Goal: Information Seeking & Learning: Learn about a topic

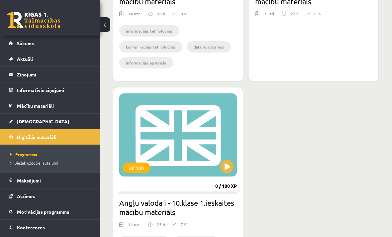
scroll to position [333, 0]
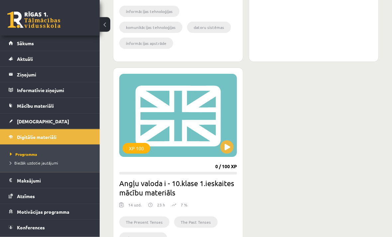
click at [211, 110] on div "XP 100" at bounding box center [178, 115] width 118 height 83
click at [203, 82] on div "XP 100" at bounding box center [178, 115] width 118 height 83
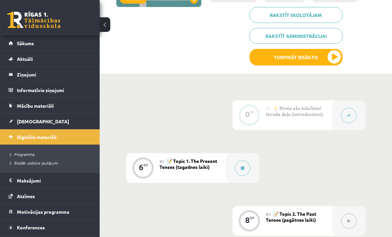
scroll to position [143, 0]
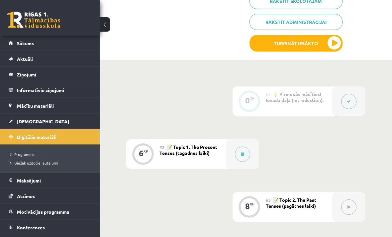
click at [202, 150] on span "📝 Topic 1. The Present Tenses (tagadnes laiki)" at bounding box center [189, 150] width 58 height 12
click at [242, 150] on button at bounding box center [242, 154] width 15 height 15
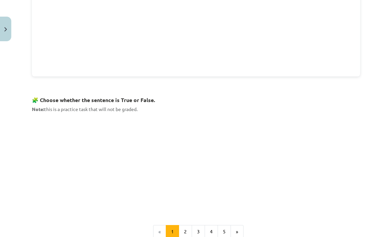
scroll to position [361, 0]
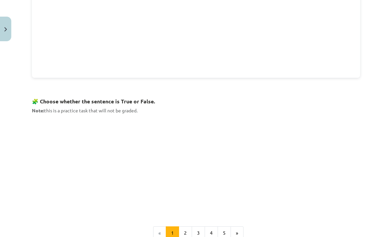
click at [169, 100] on h3 "🧩 Choose whether the sentence is True or False." at bounding box center [196, 99] width 329 height 12
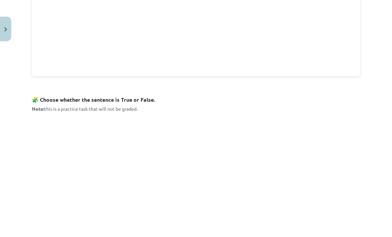
scroll to position [373, 0]
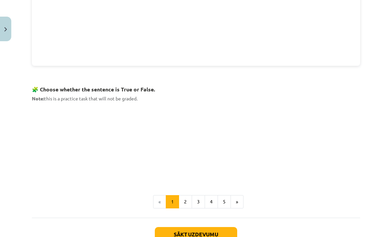
click at [185, 198] on button "2" at bounding box center [185, 201] width 13 height 13
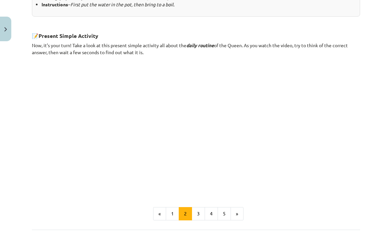
click at [198, 210] on button "3" at bounding box center [198, 213] width 13 height 13
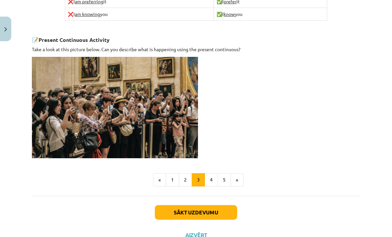
click at [211, 176] on button "4" at bounding box center [211, 179] width 13 height 13
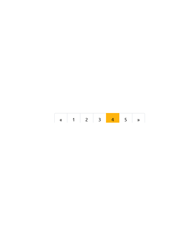
scroll to position [796, 0]
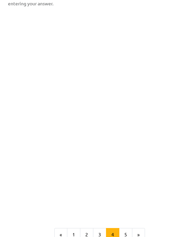
click at [123, 230] on button "5" at bounding box center [125, 234] width 13 height 13
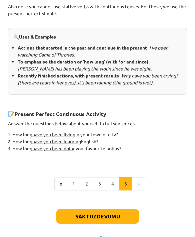
scroll to position [355, 0]
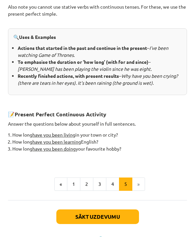
click at [137, 188] on li "»" at bounding box center [138, 184] width 13 height 13
click at [139, 188] on li "»" at bounding box center [138, 184] width 13 height 13
click at [120, 222] on button "Sākt uzdevumu" at bounding box center [97, 216] width 82 height 15
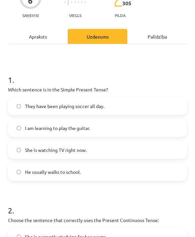
scroll to position [68, 0]
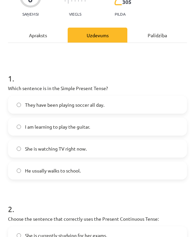
click at [18, 86] on p "Which sentence is in the Simple Present Tense?" at bounding box center [97, 88] width 179 height 7
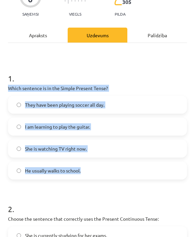
copy div "Which sentence is in the Simple Present Tense? They have been playing soccer al…"
click at [171, 64] on h1 "1 ." at bounding box center [97, 72] width 179 height 21
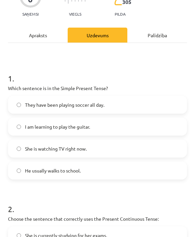
click at [43, 167] on span "He usually walks to school." at bounding box center [53, 170] width 56 height 7
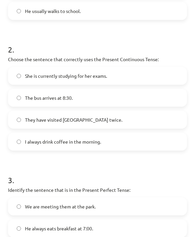
scroll to position [228, 0]
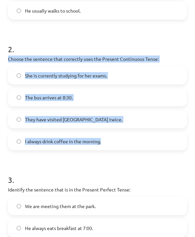
copy div "Choose the sentence that correctly uses the Present Continuous Tense: She is cu…"
click at [170, 33] on form "1 . Which sentence is in the Simple Present Tense? They have been playing socce…" at bounding box center [97, 91] width 179 height 379
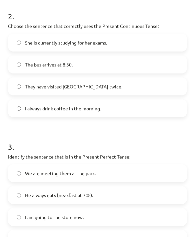
scroll to position [263, 0]
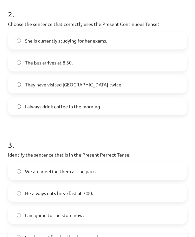
click at [129, 42] on label "She is currently studying for her exams." at bounding box center [97, 40] width 177 height 17
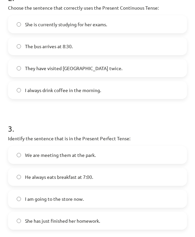
scroll to position [281, 0]
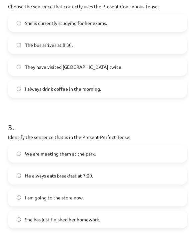
click at [20, 136] on p "Identify the sentence that is in the Present Perfect Tense:" at bounding box center [97, 137] width 179 height 7
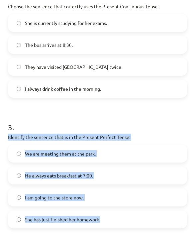
copy div "Identify the sentence that is in the Present Perfect Tense: We are meeting them…"
click at [45, 117] on h1 "3 ." at bounding box center [97, 121] width 179 height 21
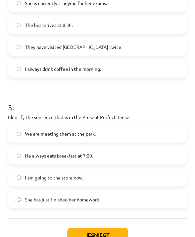
scroll to position [306, 0]
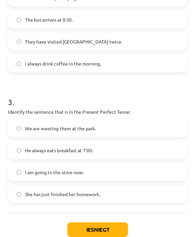
click at [89, 190] on label "She has just finished her homework." at bounding box center [97, 194] width 177 height 17
click at [101, 228] on button "Iesniegt" at bounding box center [97, 229] width 61 height 15
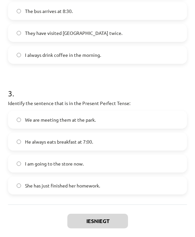
click at [117, 221] on button "Iesniegt" at bounding box center [97, 221] width 61 height 15
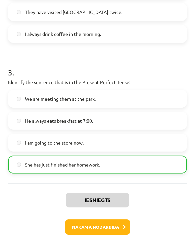
click at [118, 226] on button "Nākamā nodarbība" at bounding box center [97, 226] width 65 height 15
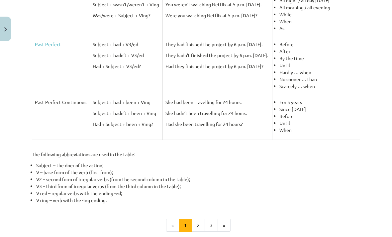
scroll to position [255, 0]
click at [198, 222] on button "2" at bounding box center [198, 225] width 13 height 13
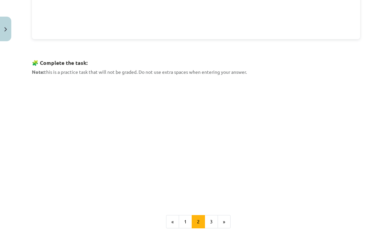
scroll to position [249, 0]
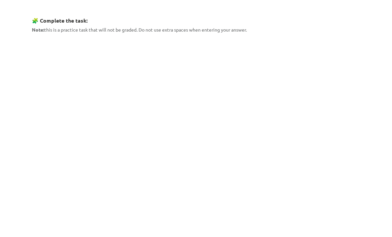
click at [364, 105] on div "8 XP Saņemsi Viegls 305 pilda Apraksts Uzdevums Palīdzība 🎥 Before continuing, …" at bounding box center [196, 63] width 337 height 535
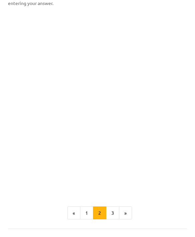
scroll to position [202, 0]
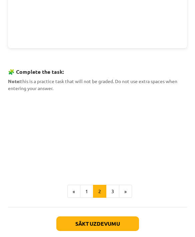
click at [108, 189] on button "3" at bounding box center [112, 191] width 13 height 13
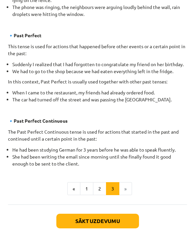
scroll to position [406, 0]
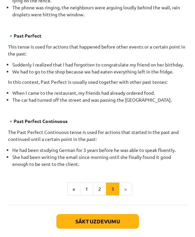
click at [126, 189] on li "»" at bounding box center [125, 189] width 13 height 13
click at [127, 221] on button "Sākt uzdevumu" at bounding box center [97, 221] width 82 height 15
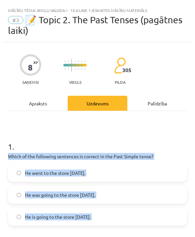
scroll to position [0, 0]
click at [173, 82] on div "8 XP Saņemsi Viegls 305 pilda" at bounding box center [97, 67] width 179 height 34
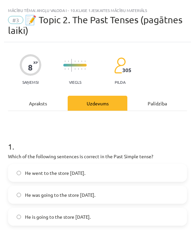
click at [30, 174] on span "He went to the store yesterday." at bounding box center [55, 173] width 60 height 7
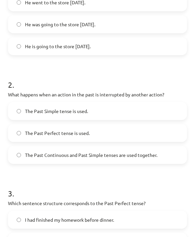
scroll to position [171, 0]
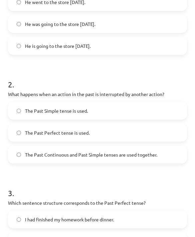
click at [44, 154] on span "The Past Continuous and Past Simple tenses are used together." at bounding box center [91, 154] width 132 height 7
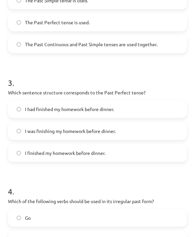
scroll to position [281, 0]
click at [29, 110] on span "I had finished my homework before dinner." at bounding box center [69, 109] width 89 height 7
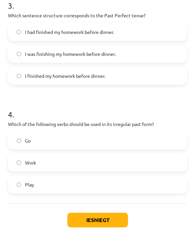
scroll to position [357, 0]
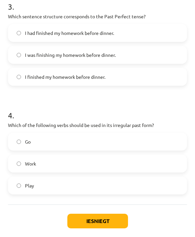
click at [24, 142] on label "Go" at bounding box center [97, 141] width 177 height 17
click at [86, 223] on button "Iesniegt" at bounding box center [97, 221] width 61 height 15
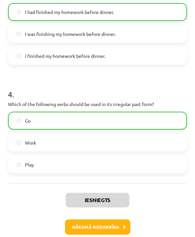
click at [84, 227] on button "Nākamā nodarbība" at bounding box center [97, 226] width 65 height 15
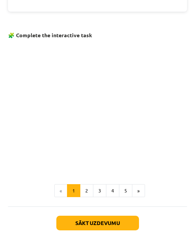
scroll to position [319, 0]
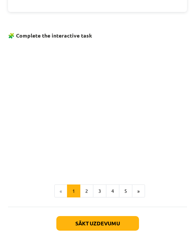
click at [86, 218] on button "Sākt uzdevumu" at bounding box center [97, 223] width 82 height 15
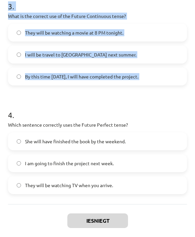
scroll to position [357, 0]
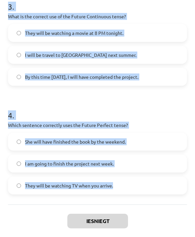
click at [51, 217] on div "Iesniegt Aizvērt" at bounding box center [97, 227] width 179 height 47
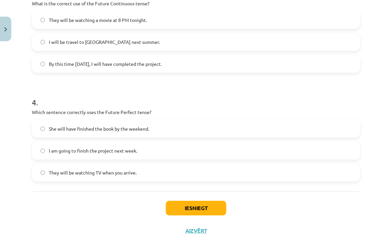
scroll to position [372, 0]
click at [203, 206] on button "Iesniegt" at bounding box center [196, 208] width 61 height 15
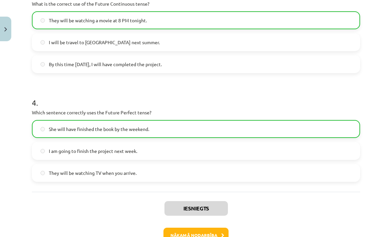
click at [177, 235] on button "Nākamā nodarbība" at bounding box center [196, 235] width 65 height 15
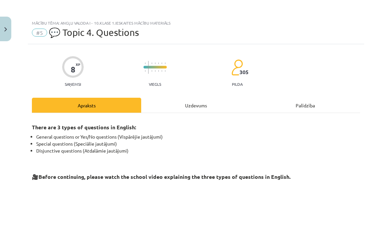
scroll to position [0, 0]
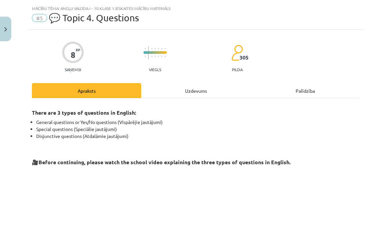
scroll to position [15, 0]
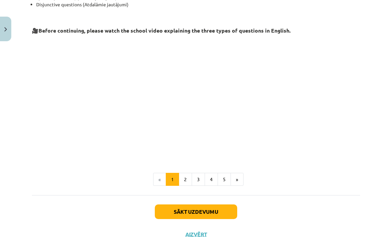
click at [184, 178] on button "2" at bounding box center [185, 179] width 13 height 13
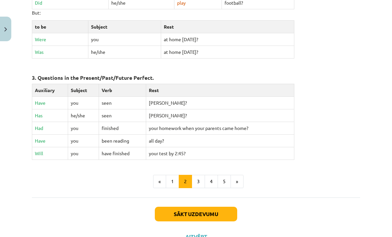
scroll to position [302, 0]
click at [198, 175] on button "3" at bounding box center [198, 181] width 13 height 13
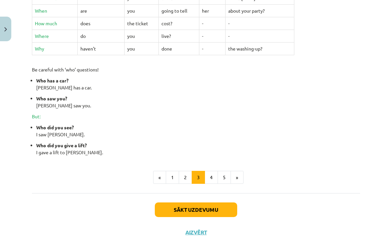
click at [210, 178] on button "4" at bounding box center [211, 177] width 13 height 13
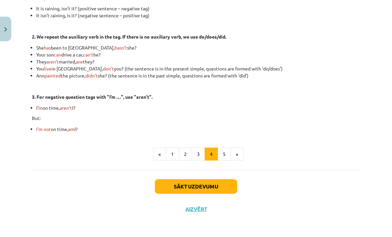
scroll to position [178, 0]
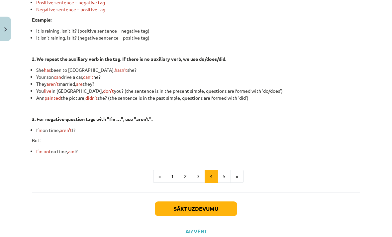
click at [225, 177] on button "5" at bounding box center [224, 176] width 13 height 13
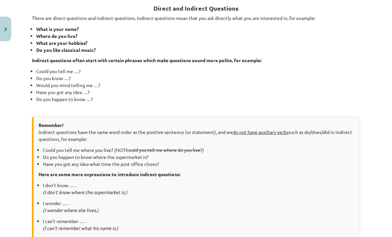
scroll to position [123, 0]
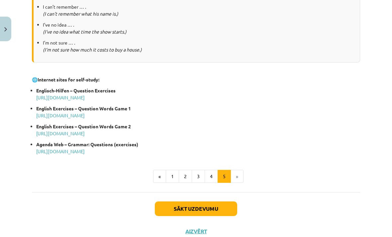
click at [219, 207] on button "Sākt uzdevumu" at bounding box center [196, 209] width 82 height 15
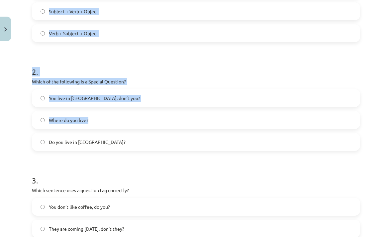
scroll to position [186, 0]
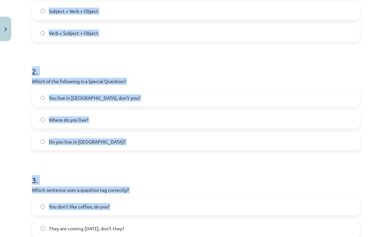
click at [14, 177] on div "Mācību tēma: Angļu valoda i - 10.klase 1.ieskaites mācību materiāls #5 💬 Topic …" at bounding box center [196, 118] width 392 height 237
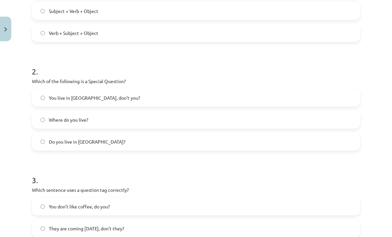
click at [161, 96] on label "You live in Riga, don’t you?" at bounding box center [196, 97] width 327 height 17
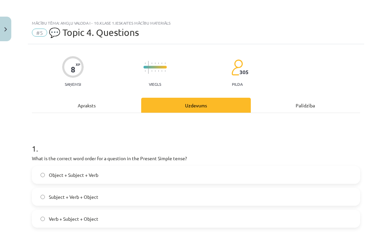
scroll to position [0, 0]
click at [120, 99] on div "Apraksts" at bounding box center [86, 105] width 109 height 15
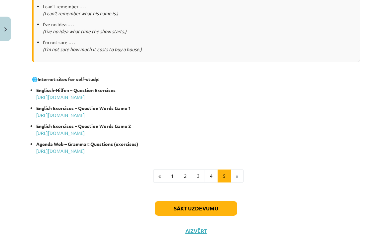
scroll to position [337, 0]
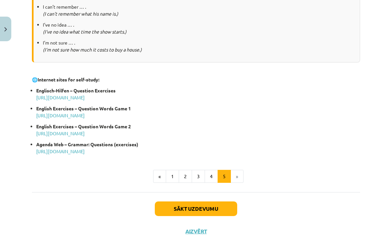
click at [177, 176] on button "1" at bounding box center [172, 176] width 13 height 13
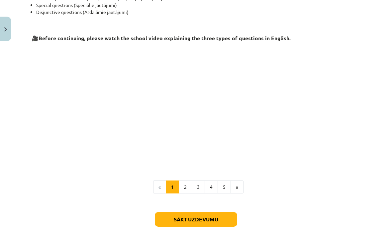
scroll to position [139, 0]
click at [186, 187] on button "2" at bounding box center [185, 187] width 13 height 13
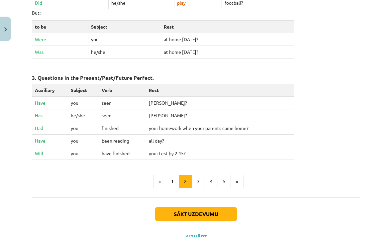
scroll to position [302, 0]
click at [199, 175] on button "3" at bounding box center [198, 181] width 13 height 13
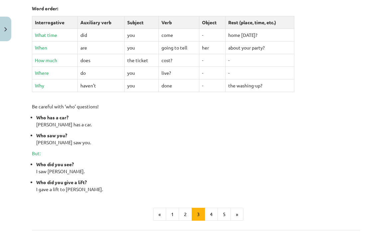
click at [210, 212] on button "4" at bounding box center [211, 214] width 13 height 13
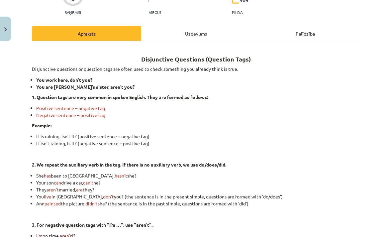
scroll to position [72, 0]
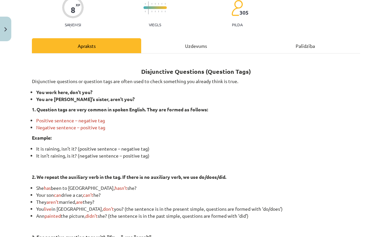
click at [223, 44] on div "Uzdevums" at bounding box center [195, 45] width 109 height 15
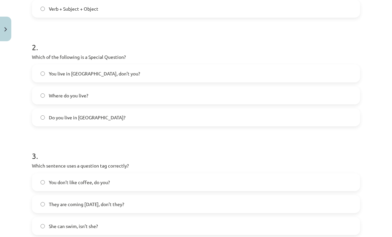
scroll to position [210, 0]
click at [177, 187] on label "You don’t like coffee, do you?" at bounding box center [196, 182] width 327 height 17
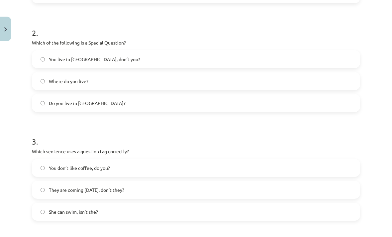
scroll to position [224, 0]
click at [165, 207] on label "She can swim, isn’t she?" at bounding box center [196, 212] width 327 height 17
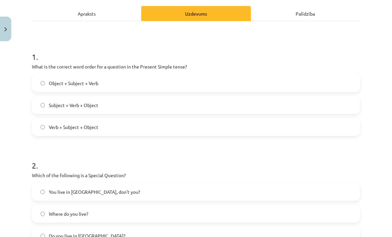
scroll to position [92, 0]
click at [38, 66] on p "What is the correct word order for a question in the Present Simple tense?" at bounding box center [196, 66] width 329 height 7
click at [128, 213] on label "Where do you live?" at bounding box center [196, 213] width 327 height 17
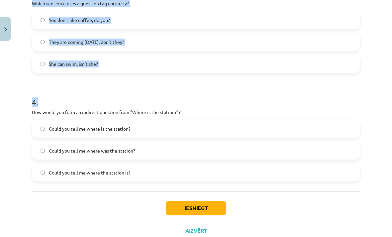
scroll to position [372, 0]
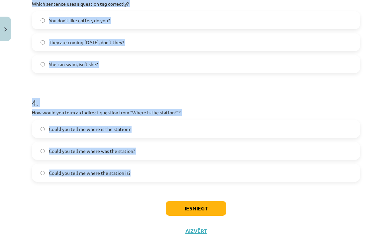
copy form "What is the correct word order for a question in the Present Simple tense? Obje…"
click at [127, 210] on div "Iesniegt Aizvērt" at bounding box center [196, 215] width 329 height 47
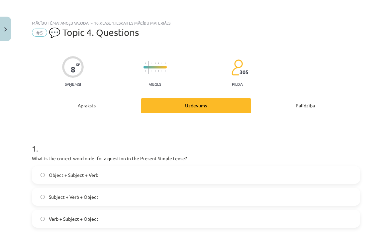
scroll to position [0, 0]
click at [159, 220] on label "Verb + Subject + Object" at bounding box center [196, 218] width 327 height 17
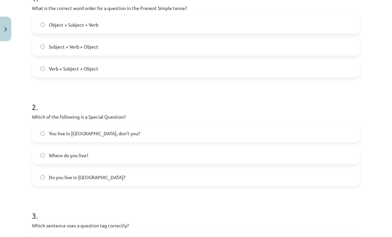
scroll to position [150, 0]
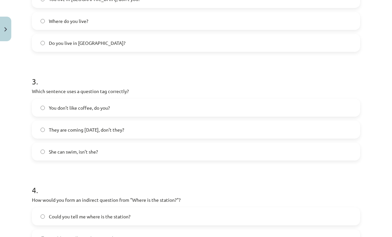
click at [226, 104] on label "You don’t like coffee, do you?" at bounding box center [196, 107] width 327 height 17
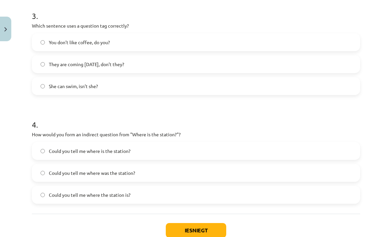
scroll to position [350, 0]
click at [189, 196] on label "Could you tell me where the station is?" at bounding box center [196, 195] width 327 height 17
click at [187, 232] on button "Iesniegt" at bounding box center [196, 230] width 61 height 15
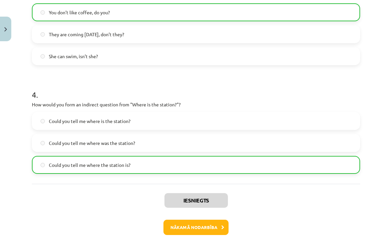
click at [180, 228] on button "Nākamā nodarbība" at bounding box center [196, 227] width 65 height 15
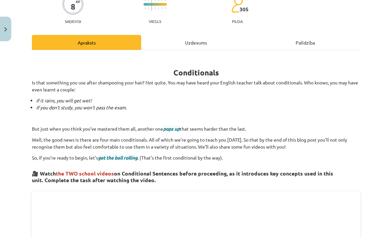
scroll to position [17, 0]
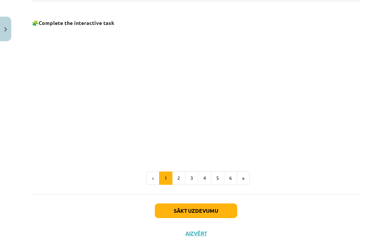
click at [231, 173] on button "6" at bounding box center [230, 178] width 13 height 13
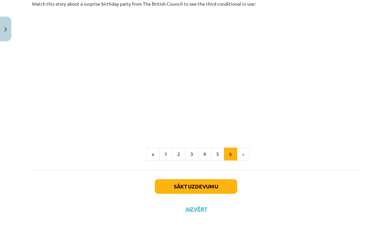
scroll to position [261, 0]
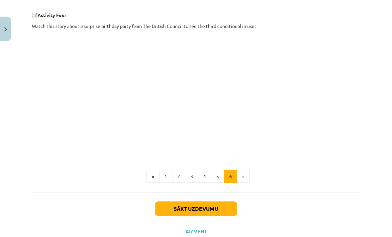
click at [212, 209] on button "Sākt uzdevumu" at bounding box center [196, 209] width 82 height 15
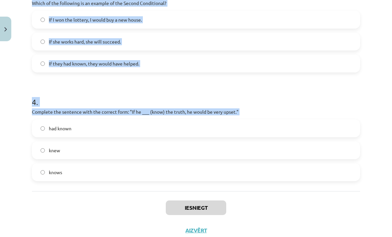
scroll to position [372, 0]
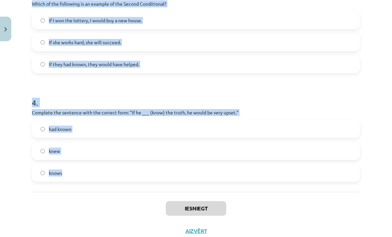
click at [116, 211] on div "Iesniegt Aizvērt" at bounding box center [196, 215] width 329 height 47
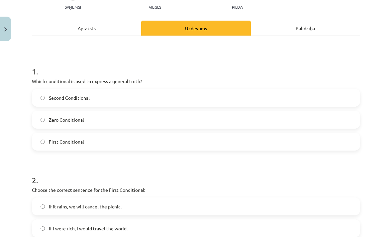
scroll to position [81, 0]
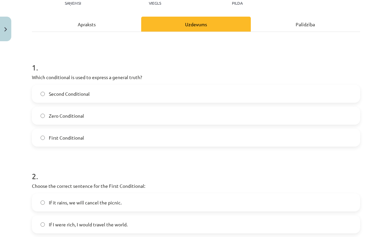
click at [51, 120] on label "Zero Conditional" at bounding box center [196, 115] width 327 height 17
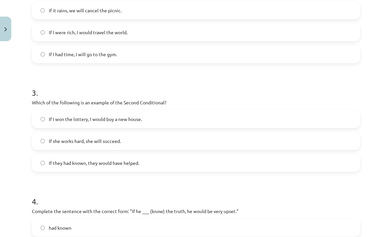
scroll to position [273, 0]
click at [51, 118] on span "If I won the lottery, I would buy a new house." at bounding box center [95, 119] width 93 height 7
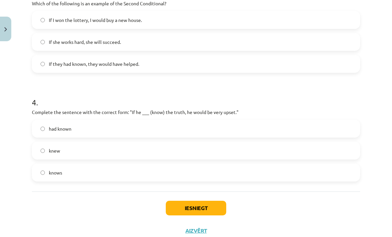
scroll to position [372, 0]
click at [64, 151] on label "knew" at bounding box center [196, 151] width 327 height 17
click at [177, 205] on button "Iesniegt" at bounding box center [196, 208] width 61 height 15
click at [179, 205] on button "Iesniegt" at bounding box center [196, 208] width 61 height 15
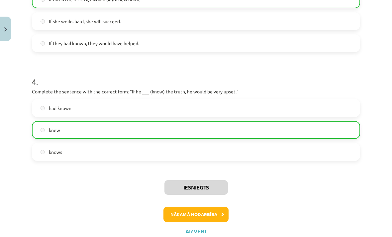
click at [197, 212] on button "Nākamā nodarbība" at bounding box center [196, 214] width 65 height 15
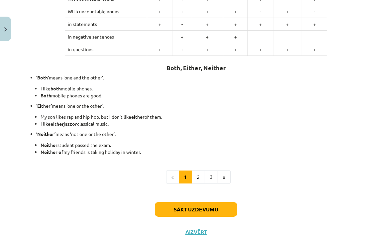
click at [212, 207] on button "Sākt uzdevumu" at bounding box center [196, 209] width 82 height 15
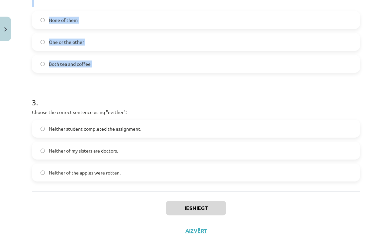
scroll to position [270, 0]
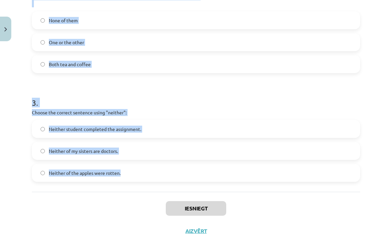
click at [125, 216] on div "Iesniegt Aizvērt" at bounding box center [196, 215] width 329 height 47
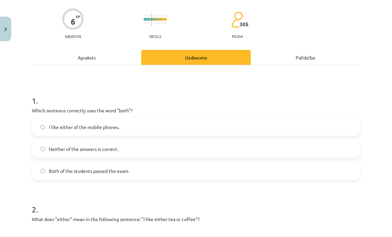
scroll to position [48, 0]
click at [90, 175] on label "Both of the students passed the exam." at bounding box center [196, 171] width 327 height 17
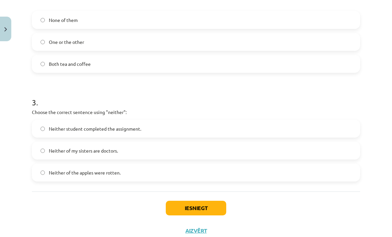
scroll to position [270, 0]
click at [58, 122] on label "Neither student completed the assignment." at bounding box center [196, 129] width 327 height 17
click at [210, 208] on button "Iesniegt" at bounding box center [196, 208] width 61 height 15
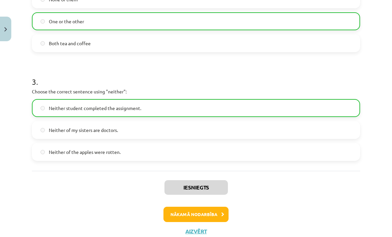
click at [173, 216] on button "Nākamā nodarbība" at bounding box center [196, 214] width 65 height 15
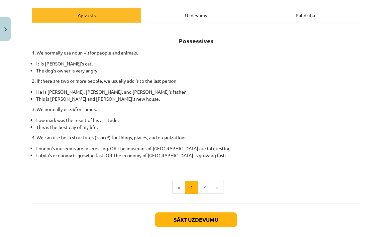
scroll to position [90, 0]
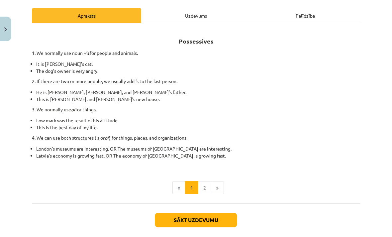
click at [189, 216] on button "Sākt uzdevumu" at bounding box center [196, 220] width 82 height 15
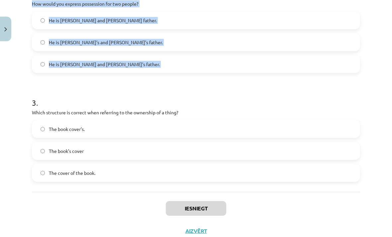
scroll to position [263, 0]
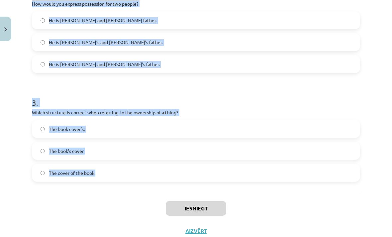
click at [108, 217] on div "Iesniegt Aizvērt" at bounding box center [196, 215] width 329 height 47
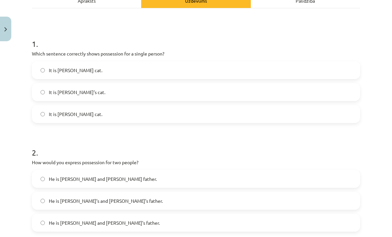
scroll to position [105, 0]
click at [53, 95] on span "It is Jane’s cat." at bounding box center [77, 91] width 57 height 7
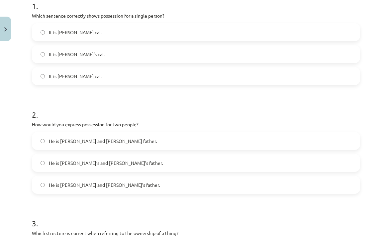
scroll to position [143, 0]
click at [40, 167] on label "He is Alice’s and James’s father." at bounding box center [196, 163] width 327 height 17
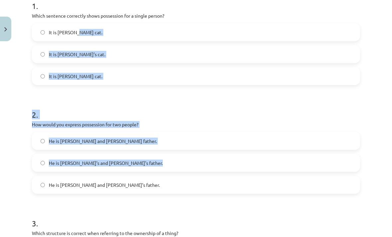
click at [74, 210] on h1 "3 ." at bounding box center [196, 217] width 329 height 21
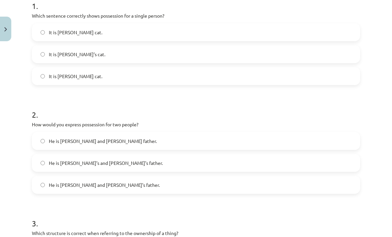
click at [69, 187] on span "He is Alice and James’s father." at bounding box center [104, 185] width 111 height 7
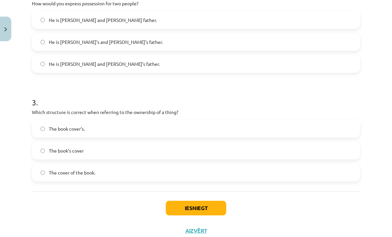
scroll to position [263, 0]
click at [55, 155] on label "The book’s cover" at bounding box center [196, 151] width 327 height 17
click at [175, 207] on button "Iesniegt" at bounding box center [196, 208] width 61 height 15
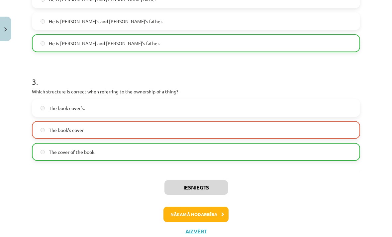
click at [211, 216] on button "Nākamā nodarbība" at bounding box center [196, 214] width 65 height 15
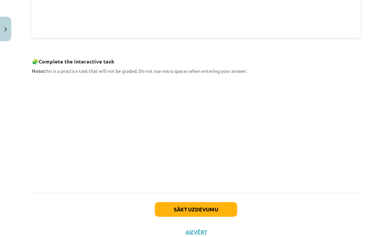
scroll to position [308, 0]
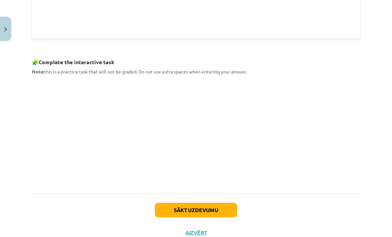
click at [201, 211] on button "Sākt uzdevumu" at bounding box center [196, 210] width 82 height 15
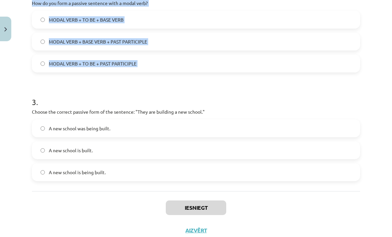
scroll to position [263, 0]
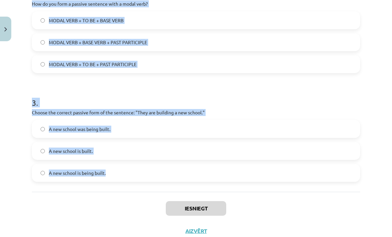
click at [122, 214] on div "Iesniegt Aizvērt" at bounding box center [196, 215] width 329 height 47
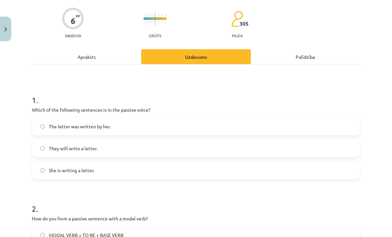
scroll to position [50, 0]
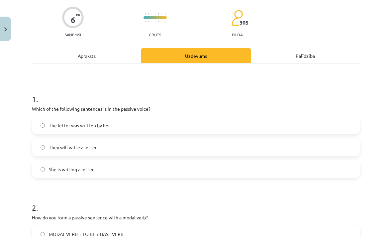
click at [55, 125] on span "The letter was written by her." at bounding box center [80, 125] width 62 height 7
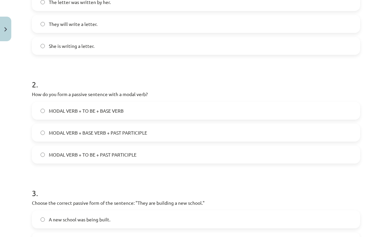
scroll to position [173, 0]
click at [60, 132] on span "MODAL VERB + BASE VERB + PAST PARTICIPLE" at bounding box center [98, 132] width 98 height 7
click at [81, 153] on span "MODAL VERB + TO BE + PAST PARTICIPLE" at bounding box center [93, 154] width 88 height 7
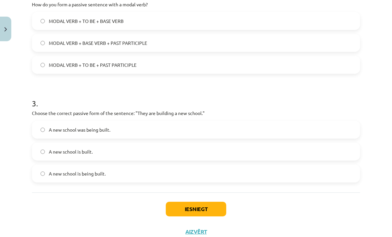
scroll to position [263, 0]
click at [70, 177] on label "A new school is being built." at bounding box center [196, 173] width 327 height 17
click at [208, 208] on button "Iesniegt" at bounding box center [196, 209] width 61 height 15
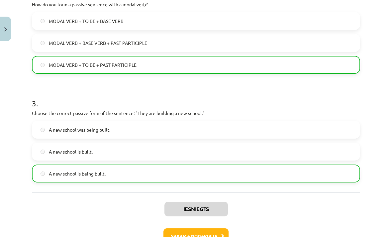
click at [205, 236] on button "Nākamā nodarbība" at bounding box center [196, 235] width 65 height 15
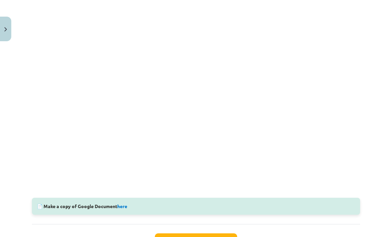
scroll to position [138, 0]
click at [124, 207] on link "here" at bounding box center [122, 207] width 10 height 6
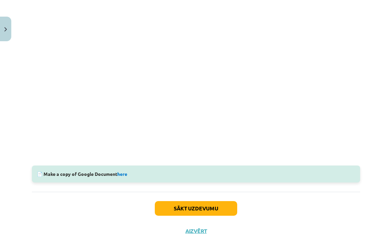
click at [210, 206] on button "Sākt uzdevumu" at bounding box center [196, 208] width 82 height 15
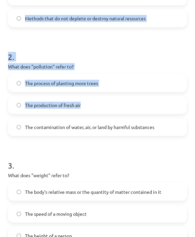
scroll to position [226, 0]
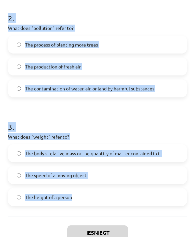
click at [153, 224] on div "Iesniegt Aizvērt" at bounding box center [97, 239] width 179 height 47
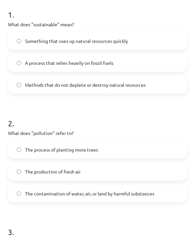
click at [15, 87] on label "Methods that do not deplete or destroy natural resources" at bounding box center [97, 84] width 177 height 17
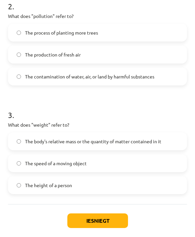
scroll to position [238, 0]
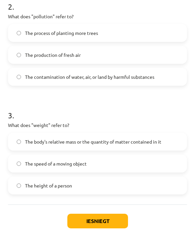
click at [25, 145] on label "The body's relative mass or the quantity of matter contained in it" at bounding box center [97, 141] width 177 height 17
click at [98, 220] on button "Iesniegt" at bounding box center [97, 221] width 61 height 15
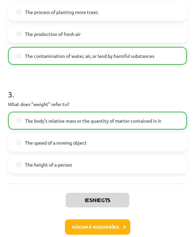
click at [108, 225] on button "Nākamā nodarbība" at bounding box center [97, 226] width 65 height 15
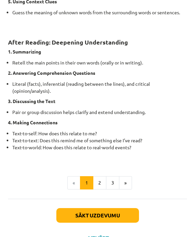
scroll to position [508, 0]
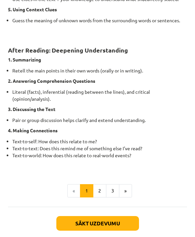
click at [112, 191] on button "3" at bounding box center [112, 190] width 13 height 13
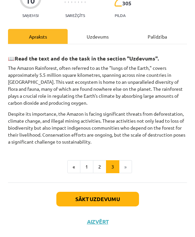
scroll to position [44, 0]
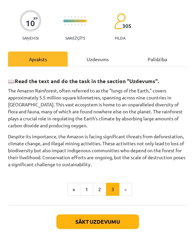
click at [126, 218] on button "Sākt uzdevumu" at bounding box center [97, 221] width 82 height 15
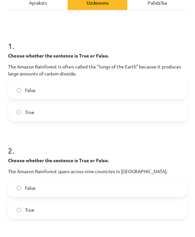
scroll to position [101, 0]
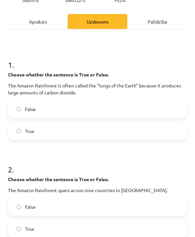
click at [33, 25] on div "Apraksts" at bounding box center [38, 21] width 60 height 15
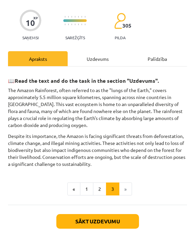
scroll to position [44, 0]
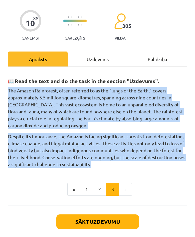
copy div "The Amazon Rainforest, often referred to as the "lungs of the Earth," covers ap…"
click at [80, 65] on div "Uzdevums" at bounding box center [98, 59] width 60 height 15
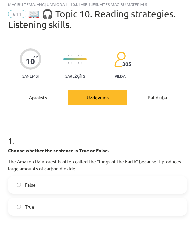
scroll to position [4, 0]
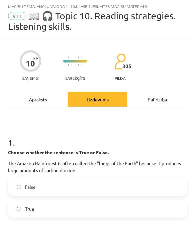
click at [43, 98] on div "Apraksts" at bounding box center [38, 99] width 60 height 15
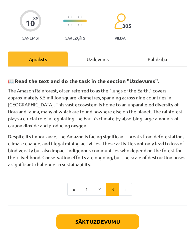
click at [117, 223] on button "Sākt uzdevumu" at bounding box center [97, 221] width 82 height 15
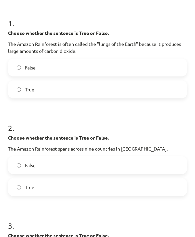
scroll to position [122, 0]
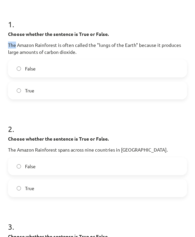
click at [174, 26] on h1 "1 ." at bounding box center [97, 18] width 179 height 21
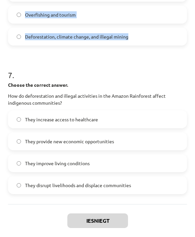
scroll to position [759, 0]
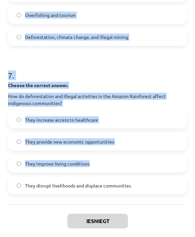
click at [193, 87] on div "Mācību tēma: Angļu valoda i - 10.klase 1.ieskaites mācību materiāls #11 📖 🎧 Top…" at bounding box center [97, 118] width 195 height 237
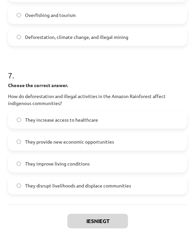
click at [185, 86] on p "Choose the correct answer." at bounding box center [97, 85] width 179 height 7
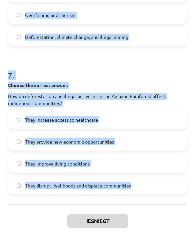
copy form "Choose whether the sentence is True or False. The Amazon Rainforest is often ca…"
click at [37, 208] on div "Iesniegt Aizvērt" at bounding box center [97, 227] width 179 height 47
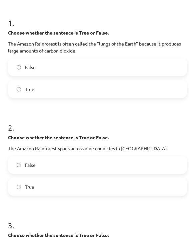
scroll to position [123, 0]
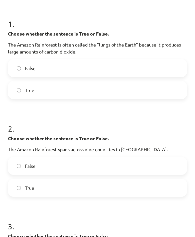
click at [63, 186] on label "True" at bounding box center [97, 188] width 177 height 17
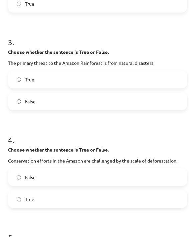
scroll to position [307, 0]
click at [34, 101] on span "False" at bounding box center [30, 101] width 11 height 7
click at [27, 177] on span "False" at bounding box center [30, 177] width 11 height 7
click at [34, 200] on span "True" at bounding box center [29, 199] width 9 height 7
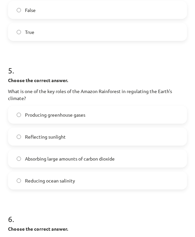
click at [32, 159] on span "Absorbing large amounts of carbon dioxide" at bounding box center [69, 158] width 89 height 7
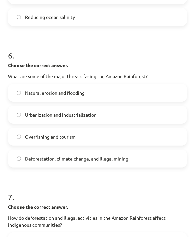
scroll to position [638, 0]
click at [42, 163] on label "Deforestation, climate change, and illegal mining" at bounding box center [97, 158] width 177 height 17
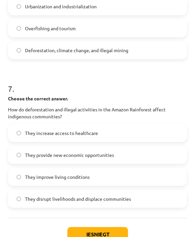
scroll to position [746, 0]
click at [33, 162] on label "They provide new economic opportunities" at bounding box center [97, 155] width 177 height 17
click at [60, 182] on label "They improve living conditions" at bounding box center [97, 177] width 177 height 17
click at [68, 197] on span "They disrupt livelihoods and displace communities" at bounding box center [78, 199] width 106 height 7
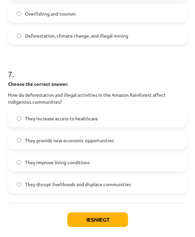
scroll to position [759, 0]
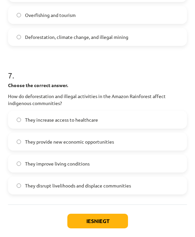
click at [86, 221] on button "Iesniegt" at bounding box center [97, 221] width 61 height 15
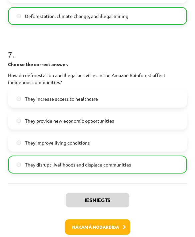
click at [89, 228] on button "Nākamā nodarbība" at bounding box center [97, 226] width 65 height 15
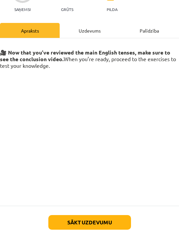
scroll to position [62, 7]
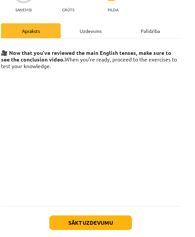
click at [77, 216] on button "Sākt uzdevumu" at bounding box center [90, 222] width 82 height 15
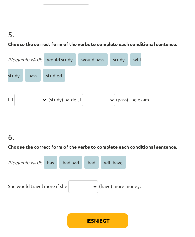
scroll to position [594, 0]
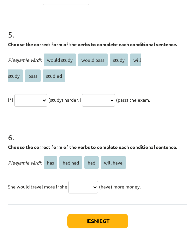
click at [35, 212] on div "Iesniegt Aizvērt" at bounding box center [97, 227] width 179 height 47
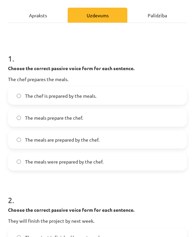
scroll to position [77, 0]
click at [34, 120] on span "The meals prepare the chef." at bounding box center [54, 117] width 58 height 7
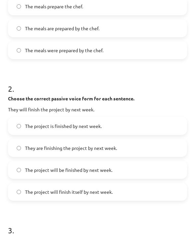
scroll to position [189, 0]
click at [38, 31] on span "The meals are prepared by the chef." at bounding box center [62, 28] width 74 height 7
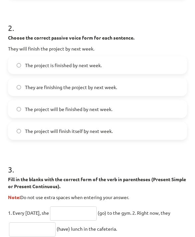
scroll to position [250, 0]
click at [28, 112] on span "The project will be finished by next week." at bounding box center [68, 109] width 87 height 7
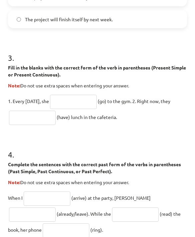
scroll to position [361, 0]
click at [68, 102] on input "text" at bounding box center [73, 102] width 47 height 14
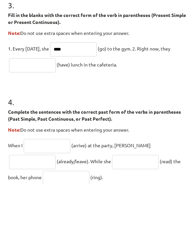
type input "****"
click at [28, 111] on input "text" at bounding box center [32, 118] width 47 height 14
type input "**********"
click at [58, 138] on h1 "4 ." at bounding box center [97, 148] width 179 height 21
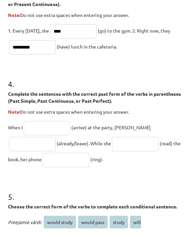
scroll to position [424, 0]
click at [43, 133] on input "text" at bounding box center [47, 136] width 47 height 14
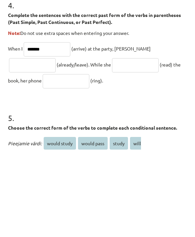
type input "*******"
click at [56, 145] on input "text" at bounding box center [32, 152] width 47 height 14
type input "**********"
click at [43, 161] on input "text" at bounding box center [66, 168] width 47 height 14
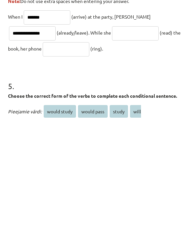
click at [112, 145] on input "text" at bounding box center [135, 152] width 47 height 14
type input "**********"
click at [43, 161] on input "text" at bounding box center [66, 168] width 47 height 14
type input "****"
click at [51, 189] on h1 "5 ." at bounding box center [97, 199] width 179 height 21
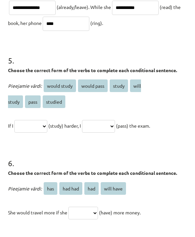
scroll to position [560, 0]
click at [55, 105] on span "studied" at bounding box center [54, 110] width 23 height 13
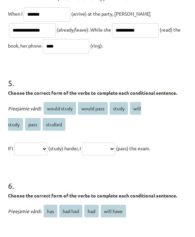
scroll to position [537, 0]
click at [47, 151] on select "**********" at bounding box center [30, 157] width 33 height 13
select select "*******"
click at [107, 151] on select "**********" at bounding box center [98, 157] width 33 height 13
select select "**********"
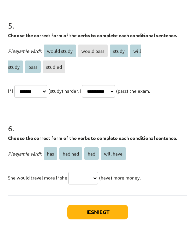
scroll to position [594, 0]
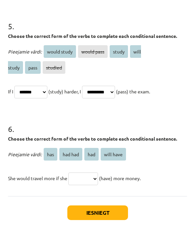
click at [95, 156] on span "had" at bounding box center [91, 162] width 14 height 13
click at [93, 161] on p "Pieejamie vārdi: has had had had will have" at bounding box center [97, 163] width 179 height 16
click at [96, 181] on select "*** ******* *** *********" at bounding box center [83, 187] width 30 height 13
select select "***"
click at [111, 214] on button "Iesniegt" at bounding box center [97, 221] width 61 height 15
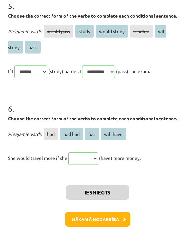
click at [114, 220] on button "Nākamā nodarbība" at bounding box center [97, 227] width 65 height 15
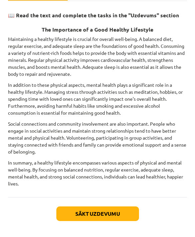
scroll to position [101, 0]
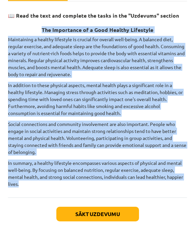
click at [162, 194] on div "📖 Read the text and complete the tasks in the "Uzdevums" section The Importance…" at bounding box center [97, 108] width 179 height 196
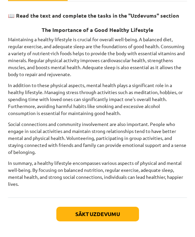
click at [127, 215] on button "Sākt uzdevumu" at bounding box center [97, 222] width 82 height 15
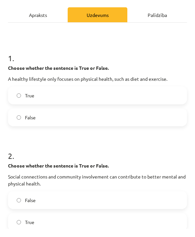
scroll to position [80, 0]
click at [9, 73] on strong "Choose whether the sentence is True or False." at bounding box center [58, 76] width 100 height 6
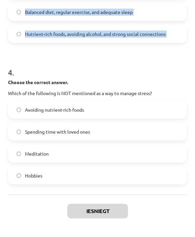
scroll to position [408, 0]
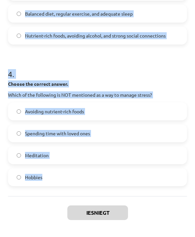
copy form "Choose whether the sentence is True or False. A healthy lifestyle only focuses …"
click at [180, 210] on div "Iesniegt Aizvērt" at bounding box center [97, 227] width 179 height 47
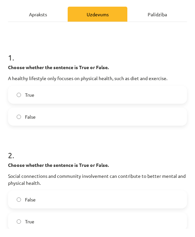
scroll to position [79, 0]
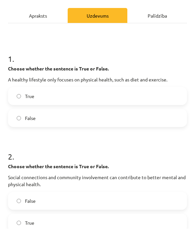
click at [106, 118] on label "False" at bounding box center [97, 126] width 177 height 17
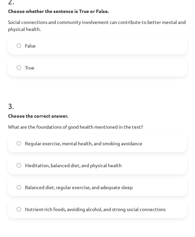
scroll to position [235, 0]
click at [156, 68] on label "True" at bounding box center [97, 76] width 177 height 17
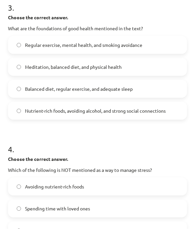
scroll to position [333, 0]
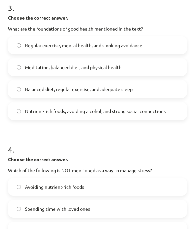
click at [157, 89] on label "Balanced diet, regular exercise, and adequate sleep" at bounding box center [97, 97] width 177 height 17
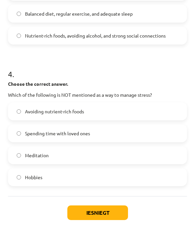
scroll to position [408, 0]
click at [157, 111] on label "Avoiding nutrient-rich foods" at bounding box center [97, 119] width 177 height 17
click at [114, 214] on button "Iesniegt" at bounding box center [97, 221] width 61 height 15
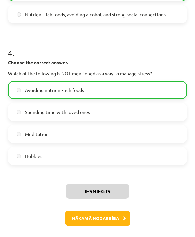
scroll to position [429, 0]
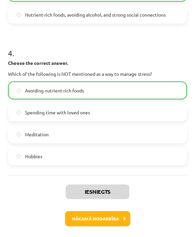
click at [79, 219] on button "Nākamā nodarbība" at bounding box center [97, 226] width 65 height 15
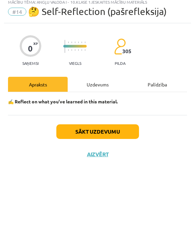
click at [70, 133] on button "Sākt uzdevumu" at bounding box center [97, 140] width 82 height 15
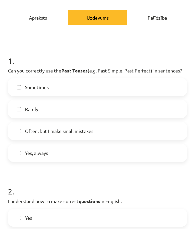
scroll to position [67, 0]
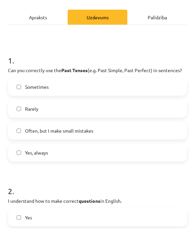
click at [157, 131] on label "Often, but I make small mistakes" at bounding box center [97, 139] width 177 height 17
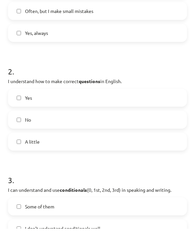
scroll to position [187, 0]
click at [146, 98] on label "Yes" at bounding box center [97, 106] width 177 height 17
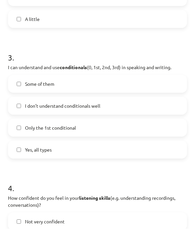
scroll to position [310, 0]
click at [132, 128] on label "Only the 1st conditional" at bounding box center [97, 136] width 177 height 17
click at [132, 150] on label "Yes, all types" at bounding box center [97, 158] width 177 height 17
click at [145, 128] on label "Only the 1st conditional" at bounding box center [97, 136] width 177 height 17
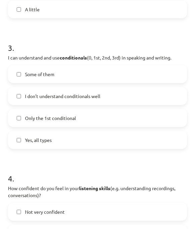
scroll to position [319, 0]
click at [126, 140] on label "Yes, all types" at bounding box center [97, 148] width 177 height 17
click at [145, 74] on label "Some of them" at bounding box center [97, 82] width 177 height 17
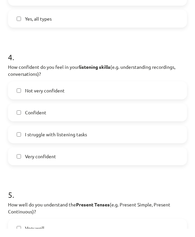
scroll to position [441, 0]
click at [152, 112] on label "Confident" at bounding box center [97, 120] width 177 height 17
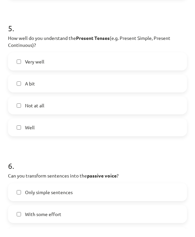
scroll to position [607, 0]
click at [114, 127] on label "Well" at bounding box center [97, 135] width 177 height 17
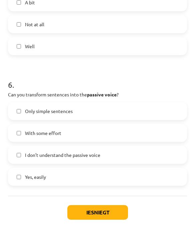
scroll to position [688, 0]
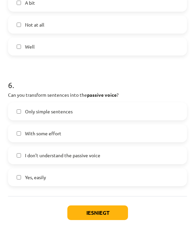
click at [103, 177] on label "Yes, easily" at bounding box center [97, 185] width 177 height 17
click at [91, 214] on button "Iesniegt" at bounding box center [97, 221] width 61 height 15
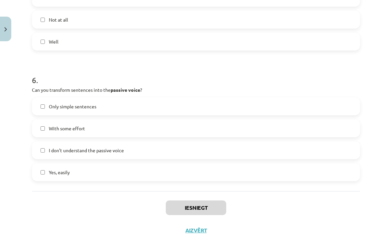
scroll to position [699, 0]
click at [214, 207] on button "Iesniegt" at bounding box center [196, 208] width 61 height 15
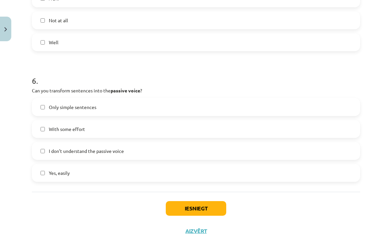
scroll to position [804, 0]
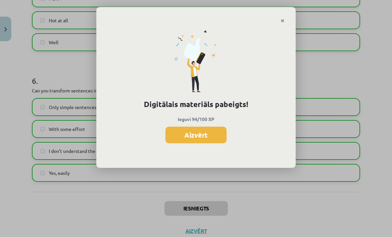
click at [212, 131] on button "Aizvērt" at bounding box center [196, 135] width 61 height 17
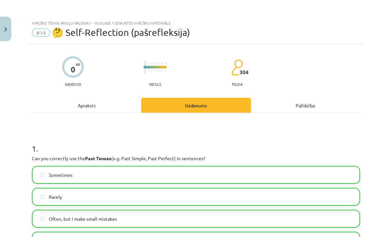
scroll to position [0, 0]
click at [3, 30] on button "Close" at bounding box center [5, 29] width 11 height 25
click at [103, 24] on button at bounding box center [105, 24] width 11 height 15
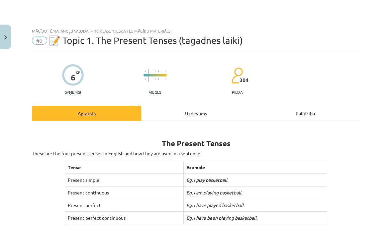
click at [116, 221] on div "Mācību tēma: Angļu valoda i - 10.klase 1.ieskaites mācību materiāls #2 📝 Topic …" at bounding box center [196, 118] width 392 height 237
click at [283, 166] on div "Mācību tēma: Angļu valoda i - 10.klase 1.ieskaites mācību materiāls #2 📝 Topic …" at bounding box center [196, 118] width 392 height 237
click at [342, 164] on div "Mācību tēma: Angļu valoda i - 10.klase 1.ieskaites mācību materiāls #2 📝 Topic …" at bounding box center [196, 118] width 392 height 237
click at [354, 153] on div "Mācību tēma: Angļu valoda i - 10.klase 1.ieskaites mācību materiāls #2 📝 Topic …" at bounding box center [196, 118] width 392 height 237
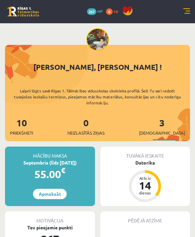
scroll to position [54, 0]
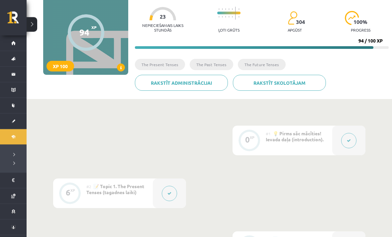
click at [353, 142] on button at bounding box center [348, 140] width 15 height 15
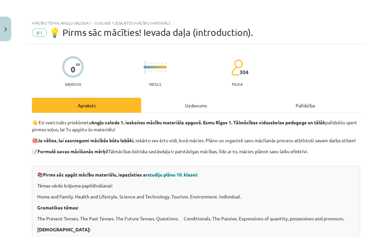
click at [10, 27] on button "Close" at bounding box center [5, 29] width 11 height 25
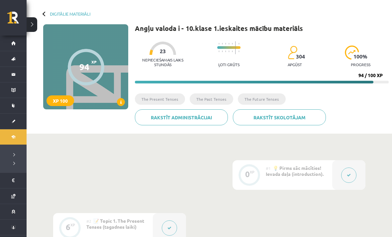
scroll to position [0, 0]
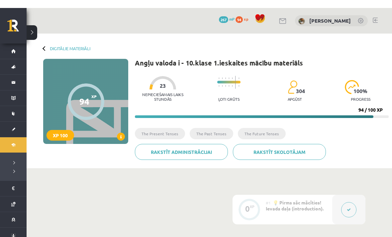
click at [325, 10] on link "[PERSON_NAME]" at bounding box center [331, 12] width 42 height 7
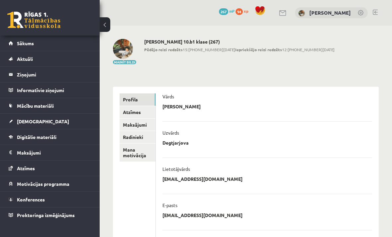
click at [63, 38] on link "Sākums" at bounding box center [50, 43] width 83 height 15
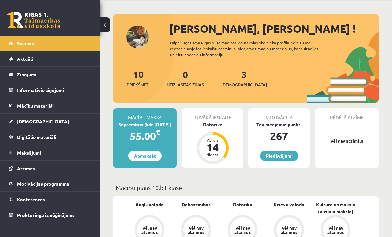
scroll to position [24, 0]
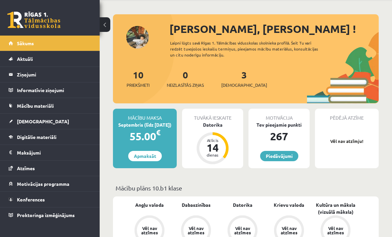
click at [76, 74] on legend "Ziņojumi 0" at bounding box center [54, 74] width 74 height 15
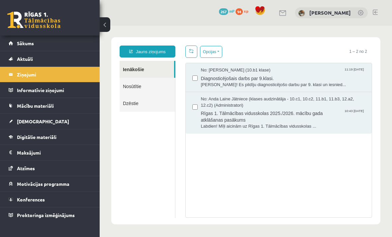
click at [81, 85] on legend "Informatīvie ziņojumi 0" at bounding box center [54, 89] width 74 height 15
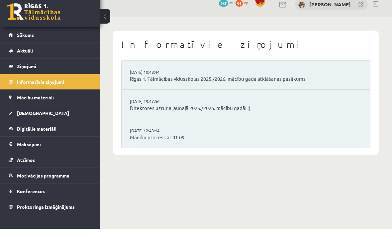
click at [76, 98] on link "Mācību materiāli" at bounding box center [50, 105] width 83 height 15
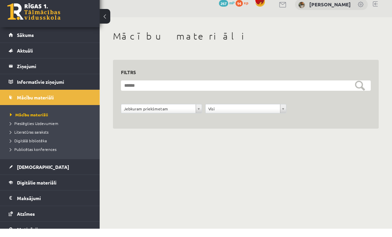
click at [49, 170] on link "[DEMOGRAPHIC_DATA]" at bounding box center [50, 175] width 83 height 15
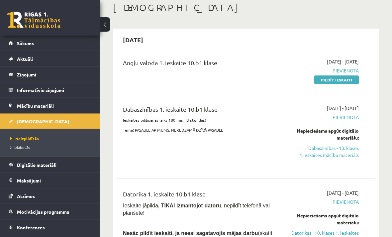
scroll to position [37, 0]
click at [349, 78] on link "Pildīt ieskaiti" at bounding box center [337, 79] width 45 height 9
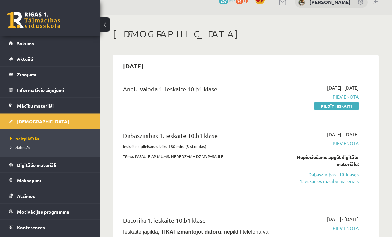
scroll to position [0, 0]
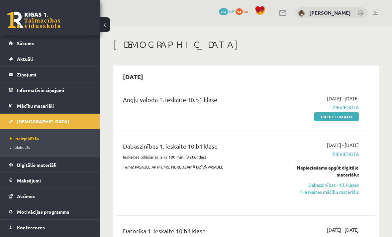
click at [20, 147] on span "Izlabotās" at bounding box center [20, 147] width 20 height 5
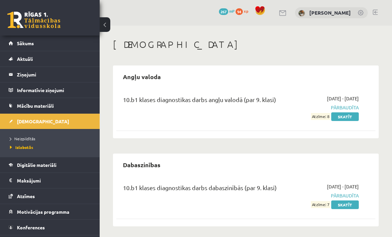
click at [25, 137] on span "Neizpildītās" at bounding box center [22, 138] width 25 height 5
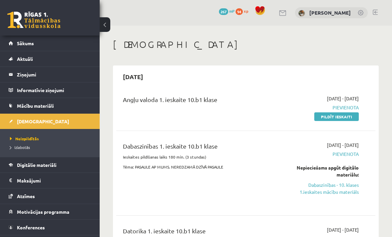
click at [32, 138] on span "Neizpildītās" at bounding box center [24, 138] width 29 height 5
